Goal: Find specific page/section: Find specific page/section

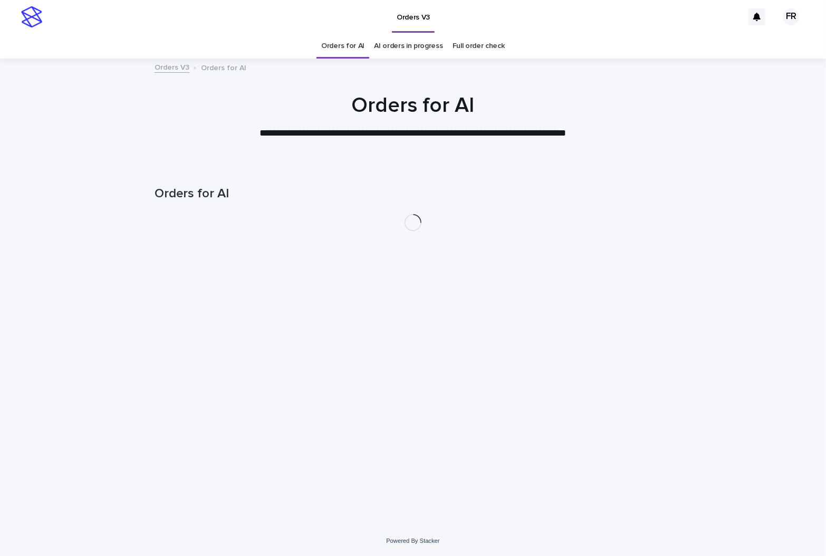
drag, startPoint x: 0, startPoint y: 0, endPoint x: 267, endPoint y: 51, distance: 271.9
click at [267, 51] on div "Orders for AI AI orders in progress Full order check" at bounding box center [413, 46] width 826 height 25
